Goal: Information Seeking & Learning: Learn about a topic

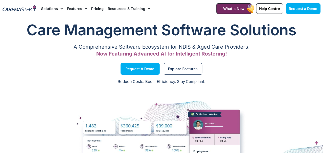
click at [142, 9] on link "Resources & Training" at bounding box center [129, 8] width 42 height 17
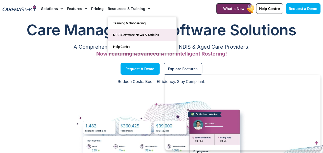
click at [159, 35] on link "NDIS Software News & Articles" at bounding box center [142, 35] width 68 height 12
